Goal: Task Accomplishment & Management: Manage account settings

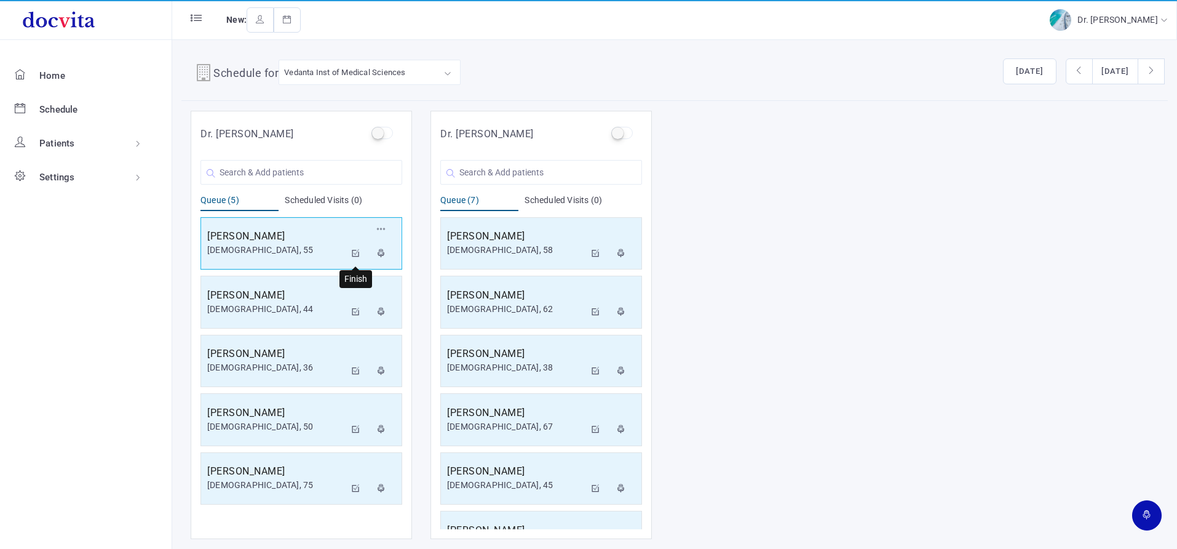
click at [355, 252] on icon at bounding box center [356, 253] width 9 height 8
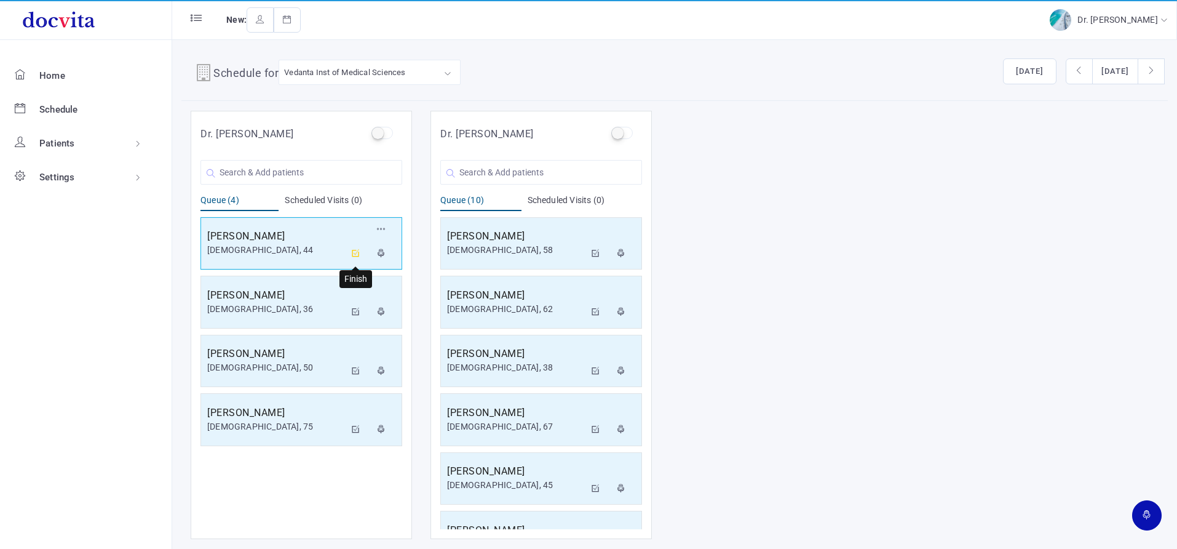
click at [359, 252] on icon at bounding box center [356, 253] width 9 height 8
click at [357, 252] on icon at bounding box center [356, 253] width 9 height 8
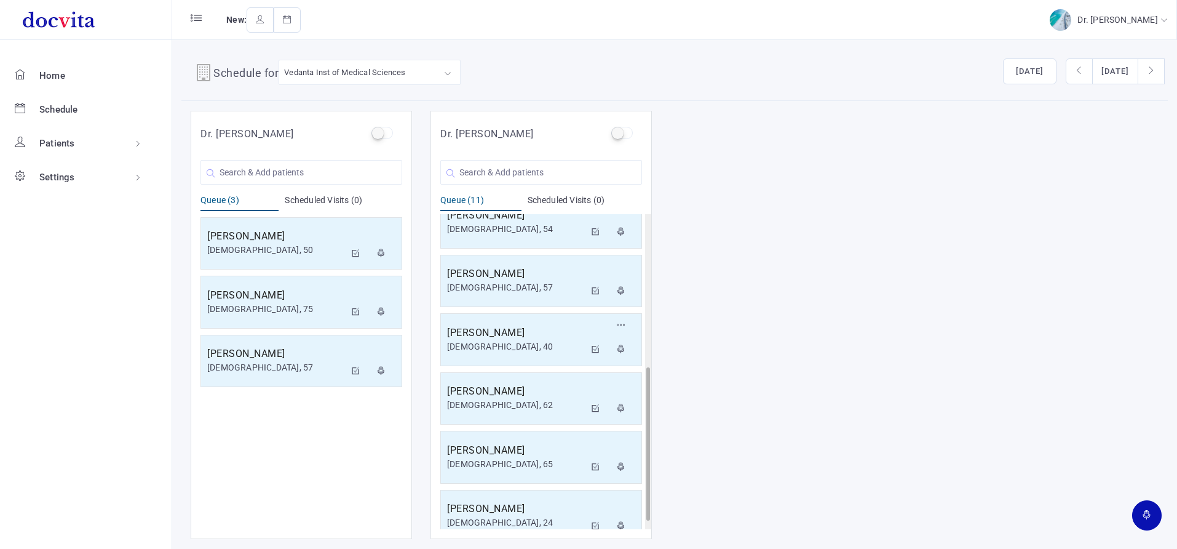
scroll to position [332, 0]
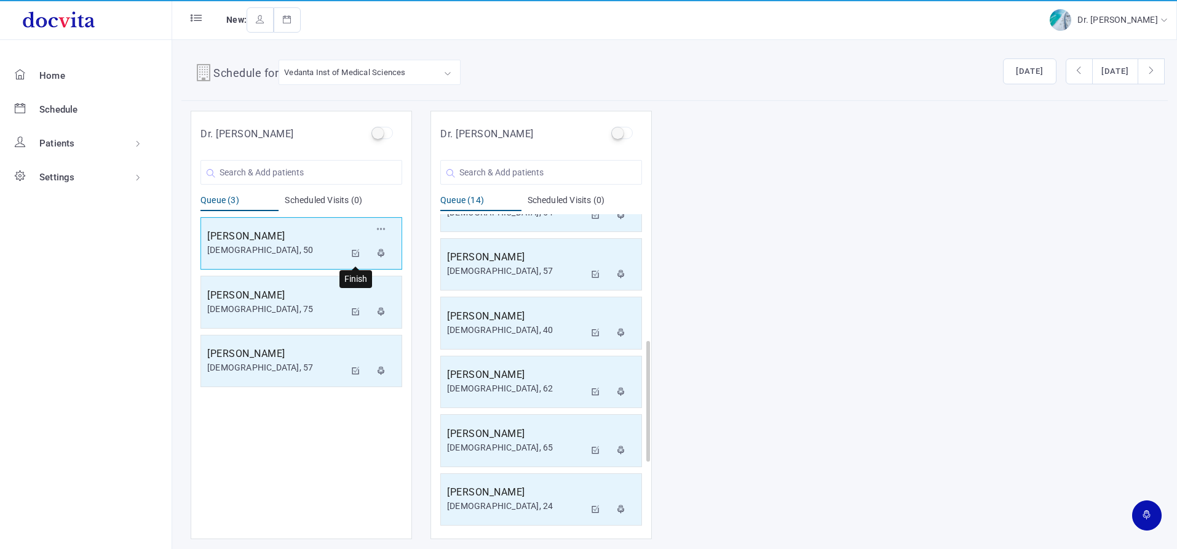
click at [358, 249] on icon at bounding box center [356, 253] width 9 height 8
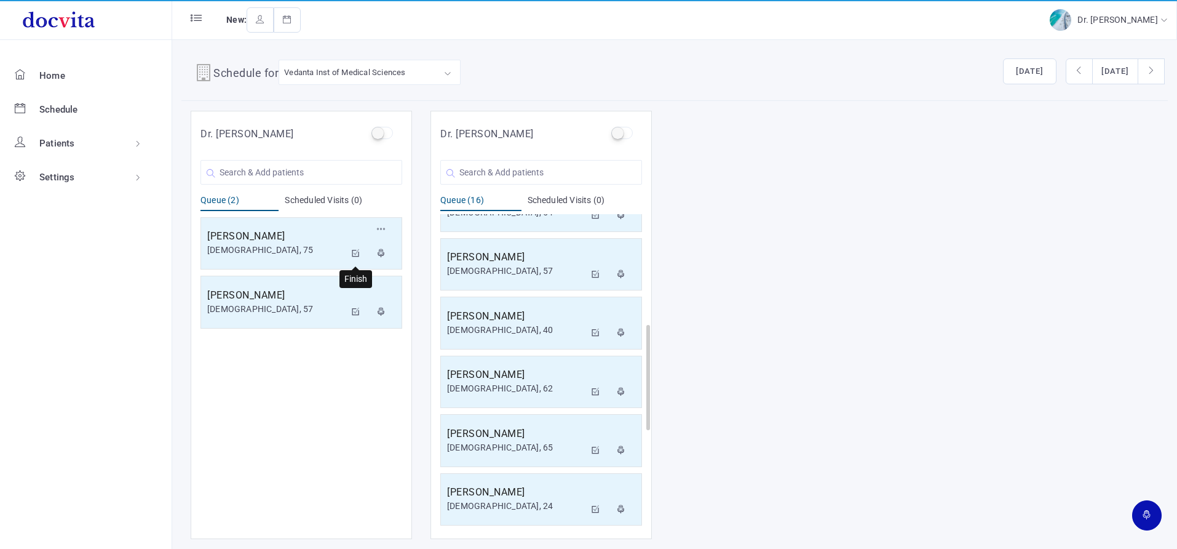
click at [358, 254] on icon at bounding box center [356, 253] width 9 height 8
drag, startPoint x: 354, startPoint y: 254, endPoint x: 345, endPoint y: 246, distance: 11.8
click at [352, 253] on icon at bounding box center [356, 253] width 9 height 8
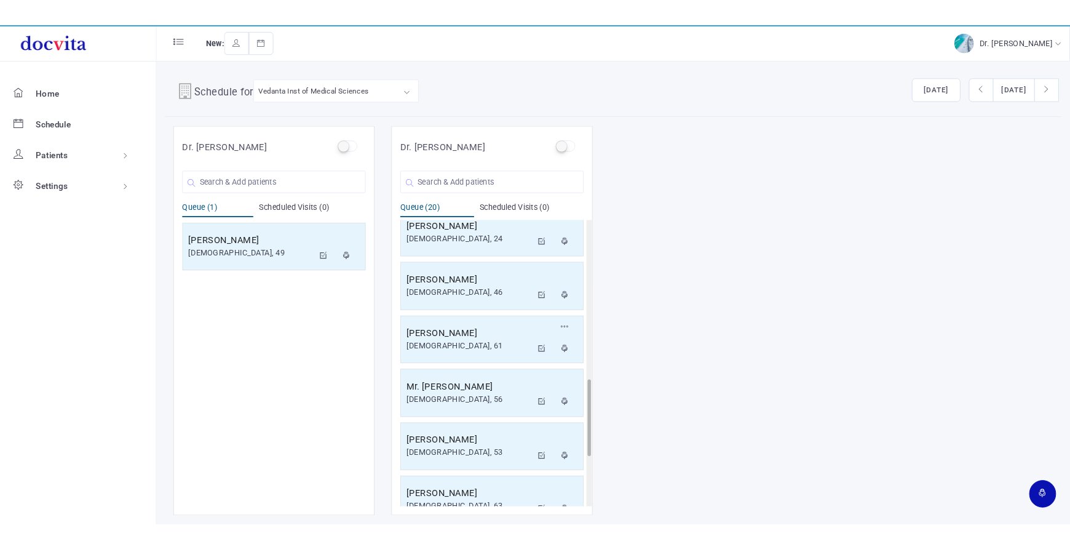
scroll to position [860, 0]
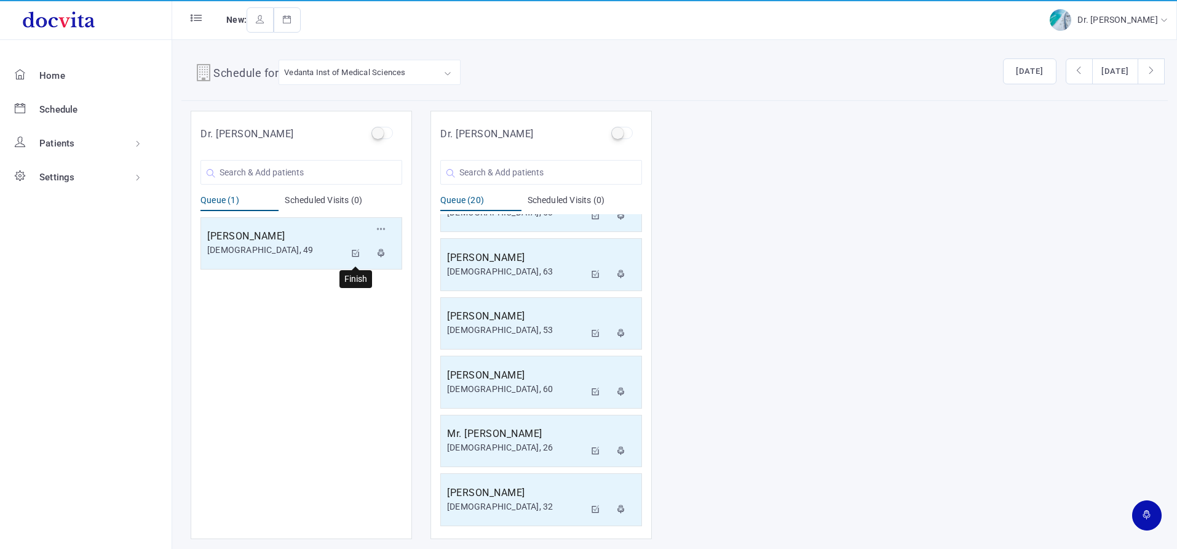
click at [354, 253] on icon at bounding box center [356, 253] width 9 height 8
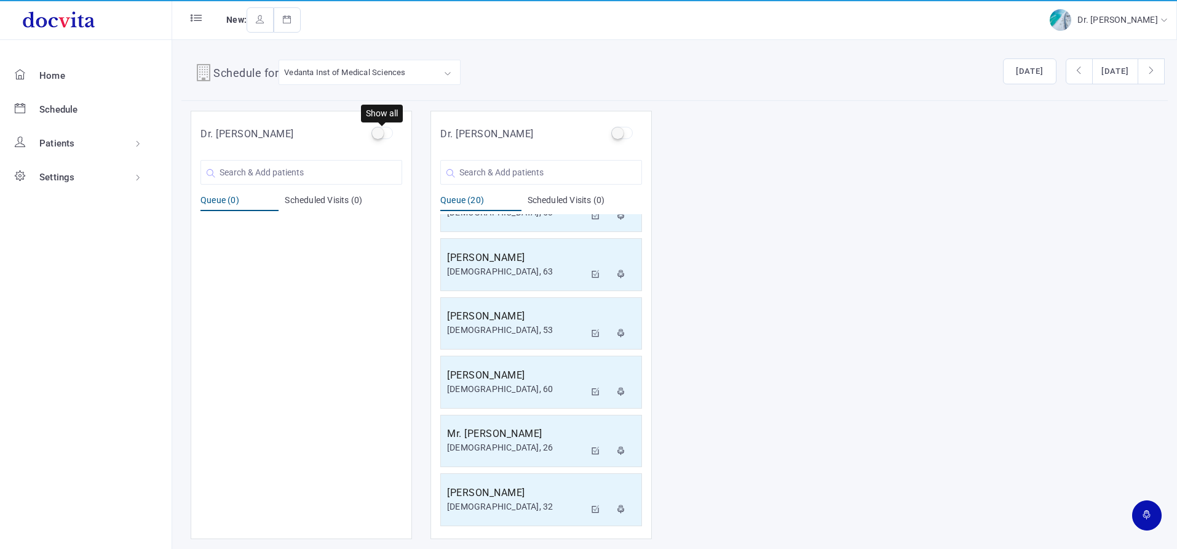
click at [379, 130] on label at bounding box center [383, 133] width 22 height 12
click at [379, 130] on input "checkbox" at bounding box center [376, 131] width 8 height 8
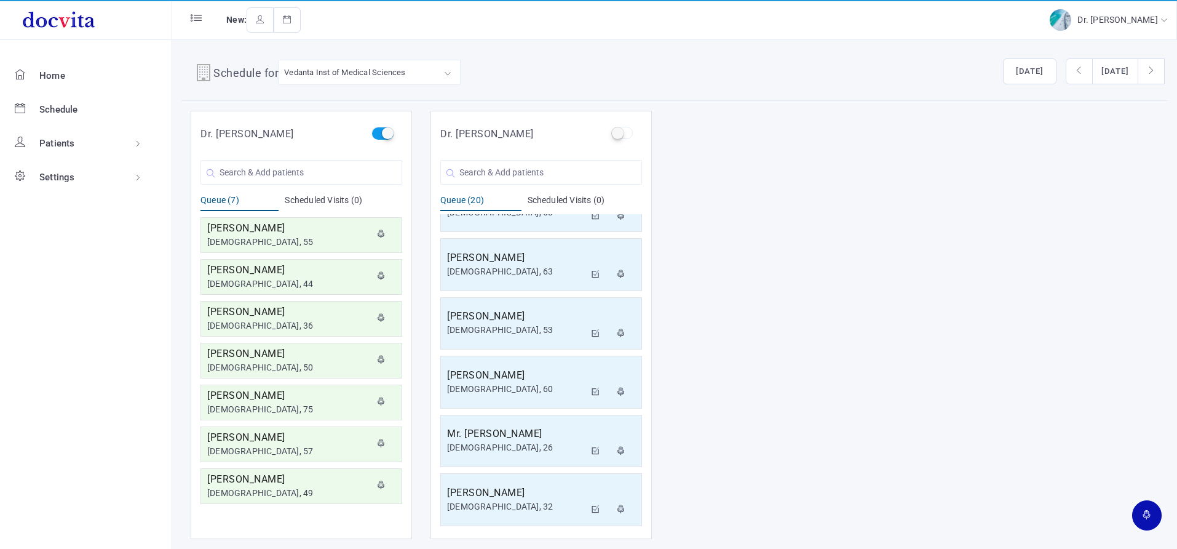
click at [379, 131] on label at bounding box center [383, 133] width 22 height 12
click at [379, 131] on input "checkbox" at bounding box center [376, 131] width 8 height 8
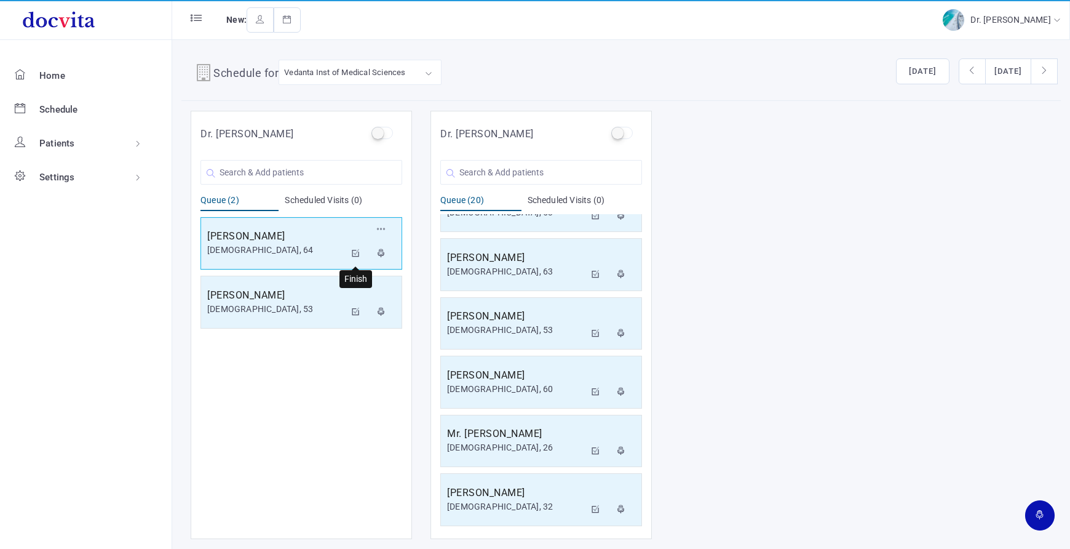
drag, startPoint x: 354, startPoint y: 253, endPoint x: 348, endPoint y: 251, distance: 7.0
click at [352, 253] on icon at bounding box center [356, 253] width 9 height 8
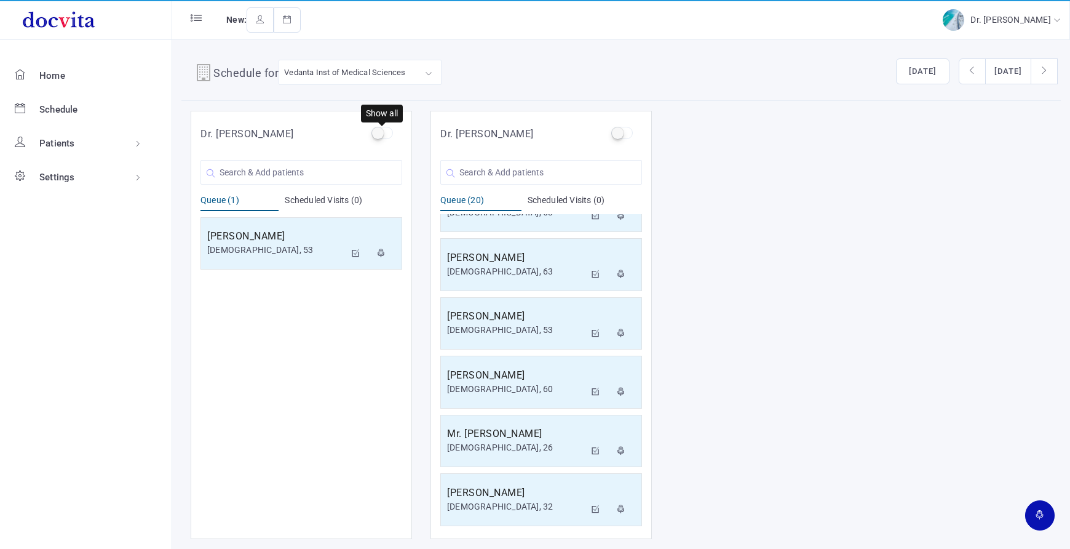
click at [383, 136] on label at bounding box center [383, 133] width 22 height 12
click at [380, 135] on input "checkbox" at bounding box center [376, 131] width 8 height 8
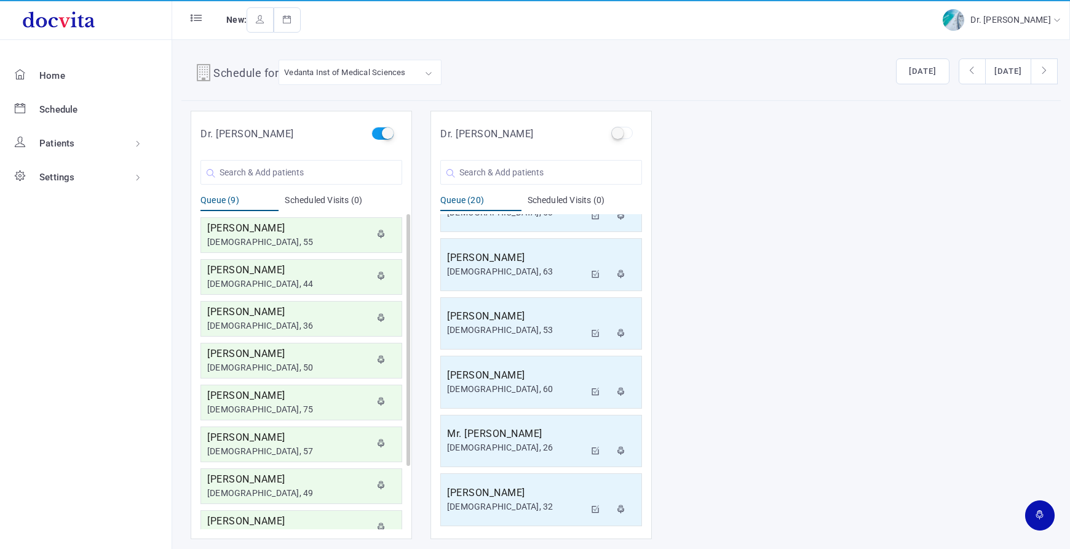
click at [384, 137] on label at bounding box center [383, 133] width 22 height 12
click at [380, 135] on input "checkbox" at bounding box center [376, 131] width 8 height 8
checkbox input "false"
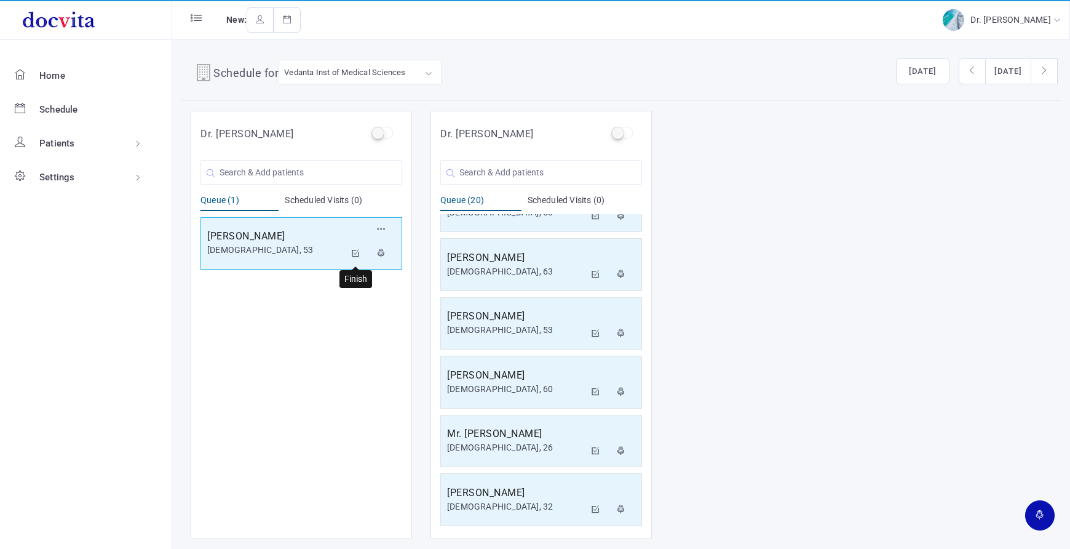
drag, startPoint x: 358, startPoint y: 253, endPoint x: 370, endPoint y: 245, distance: 14.5
click at [358, 254] on icon at bounding box center [356, 253] width 9 height 8
